Goal: Use online tool/utility: Utilize a website feature to perform a specific function

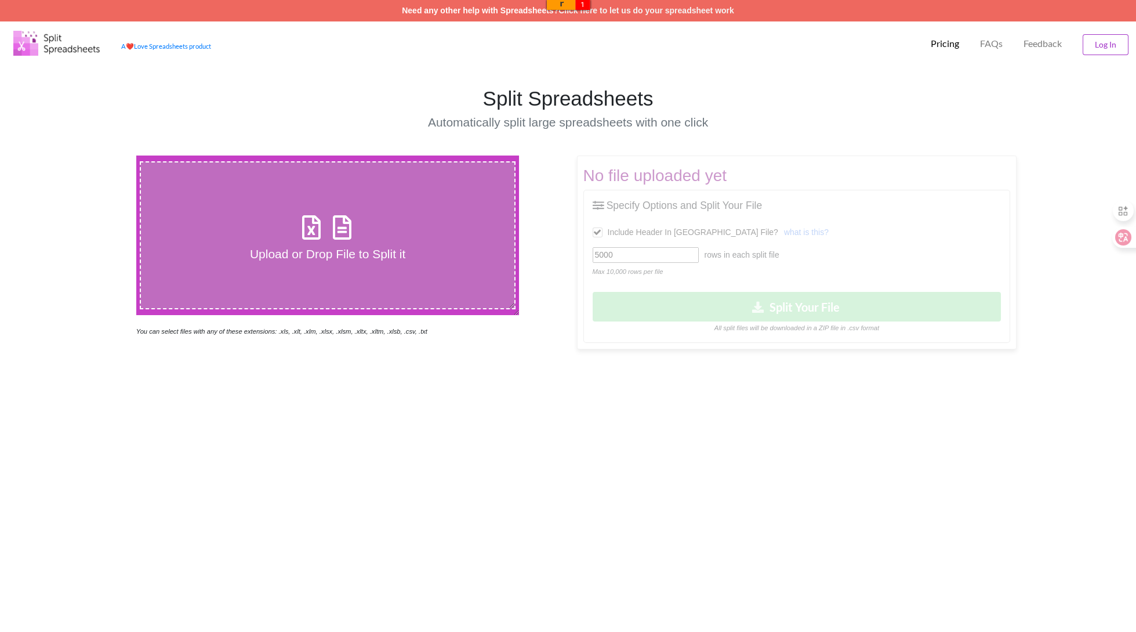
click at [251, 422] on div "Upload or Drop File to Split it You can select files with any of these extensio…" at bounding box center [568, 457] width 1136 height 632
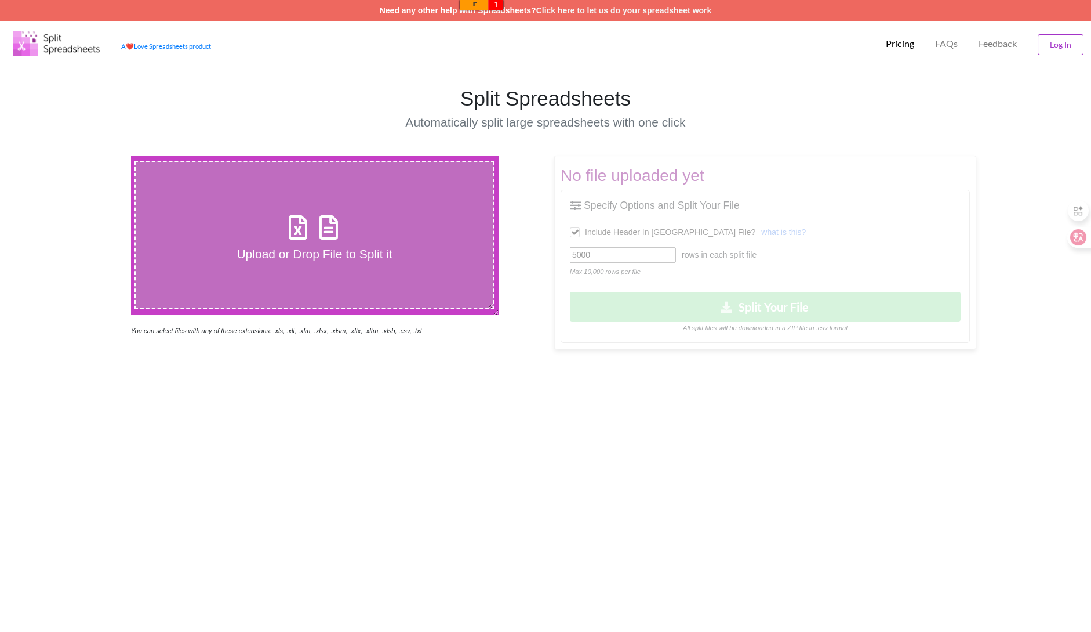
click at [359, 262] on label "Upload or Drop File to Split it" at bounding box center [315, 235] width 360 height 148
click at [84, 155] on input "Upload or Drop File to Split it" at bounding box center [84, 155] width 0 height 0
type input "C:\fakepath\Cohort 1_2 - 1Day Soft Block Warning_08192025.csv"
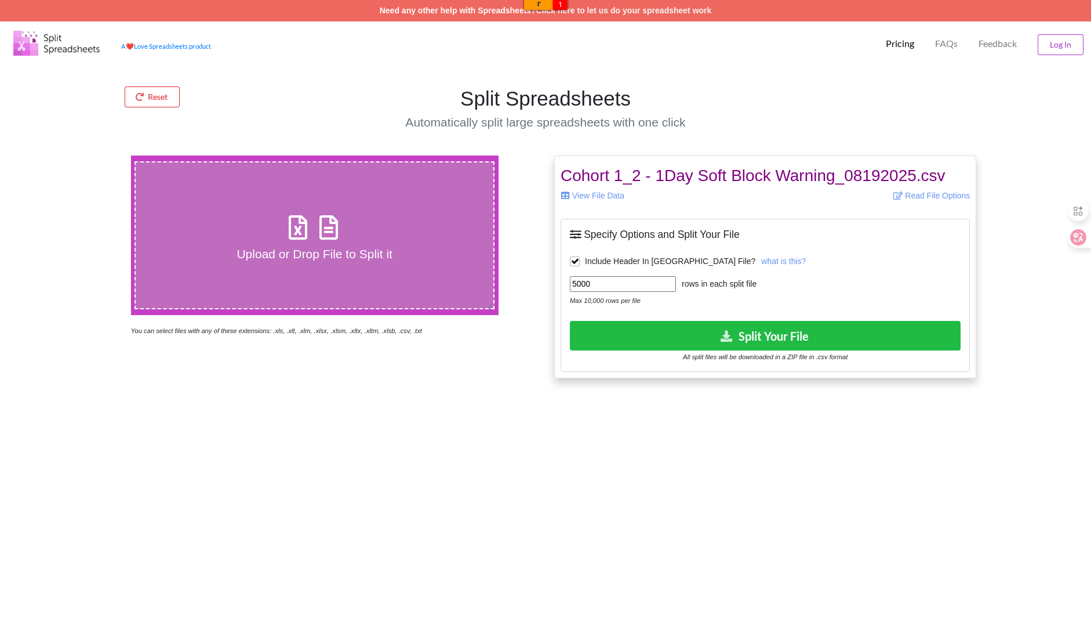
click at [625, 280] on input "5000" at bounding box center [623, 284] width 106 height 16
type input "5"
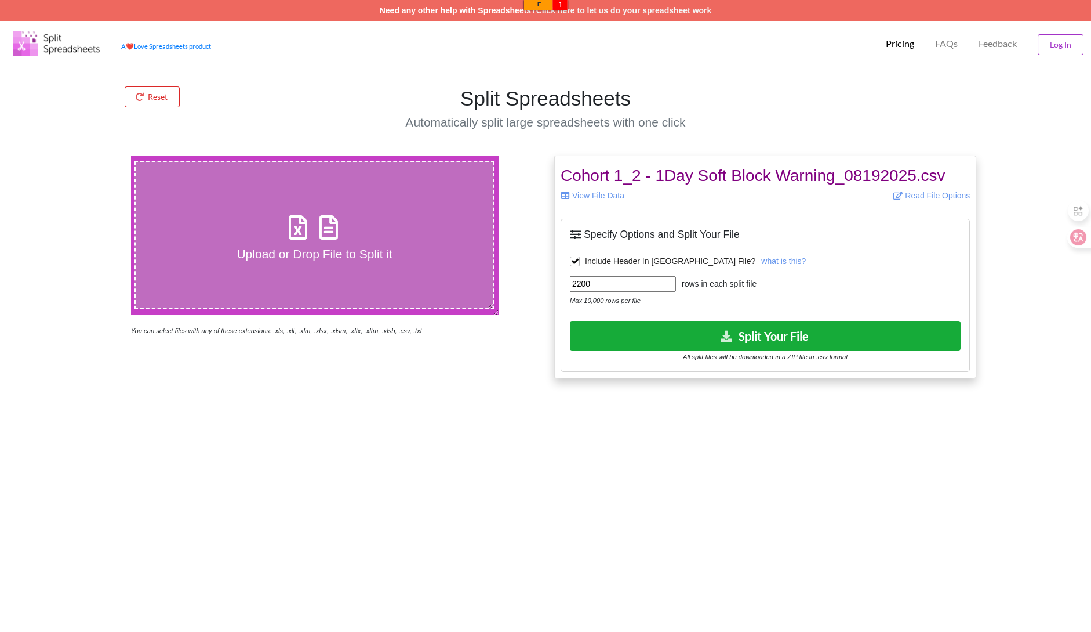
type input "2200"
click at [799, 333] on button "Split Your File" at bounding box center [765, 336] width 391 height 30
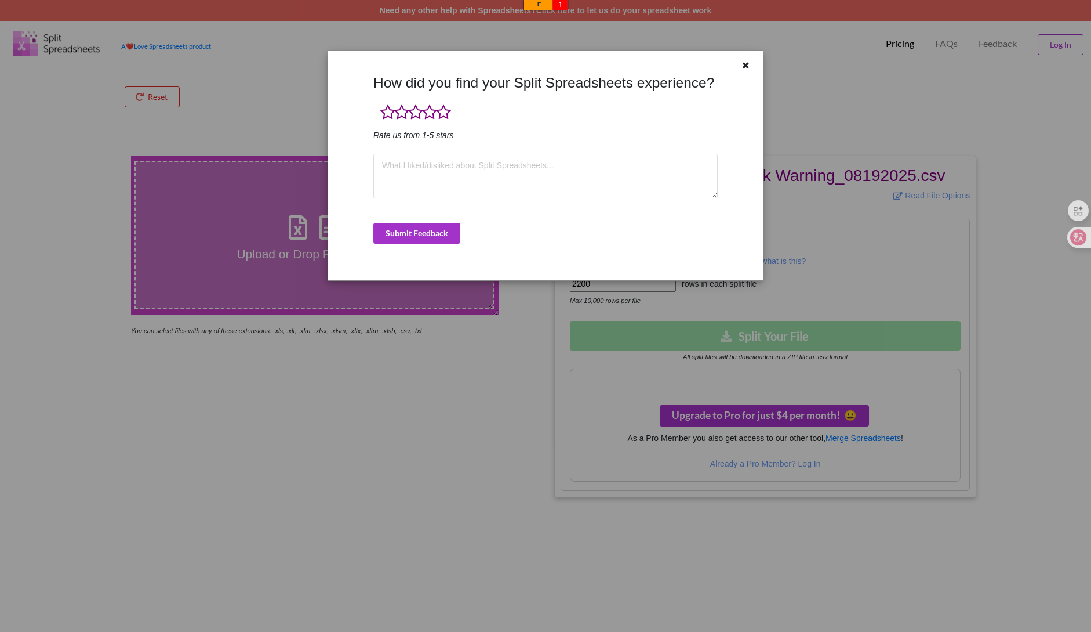
click at [962, 357] on div "How did you find your Split Spreadsheets experience? Rate us from 1-5 stars Sub…" at bounding box center [545, 316] width 1091 height 632
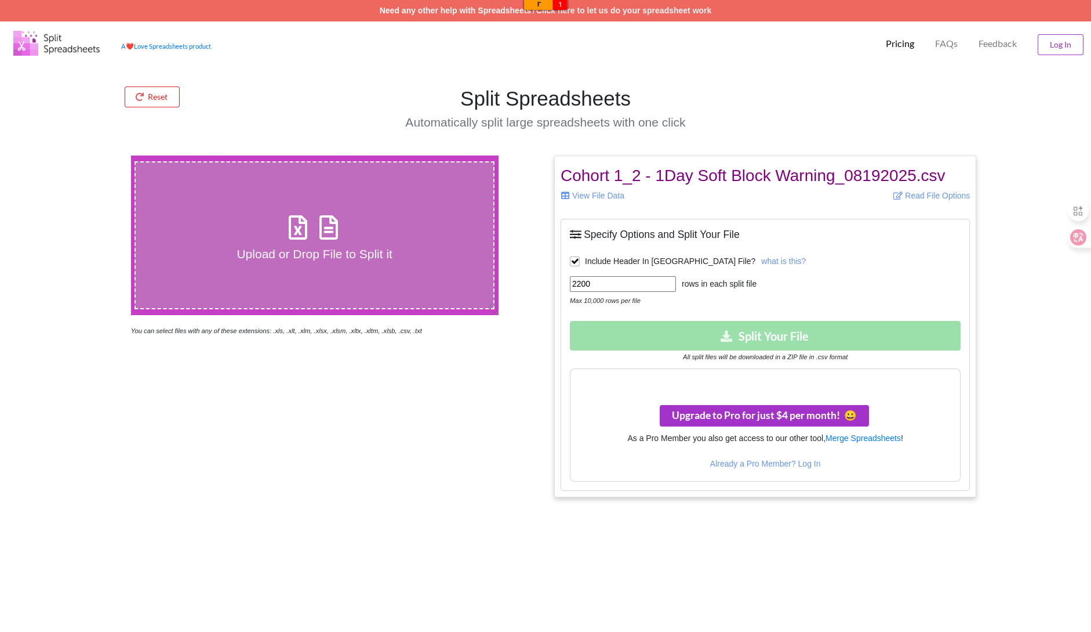
click at [286, 257] on h4 "Upload or Drop File to Split it" at bounding box center [315, 253] width 358 height 14
click at [84, 155] on input "Upload or Drop File to Split it" at bounding box center [84, 155] width 0 height 0
type input "C:\fakepath\Cohort 3_4 - 7Day Soft Block Warning_08192025.csv"
click at [777, 335] on div "Download Split Your File All split files will be downloaded in a ZIP file in .c…" at bounding box center [765, 342] width 391 height 42
